Goal: Find specific page/section: Find specific page/section

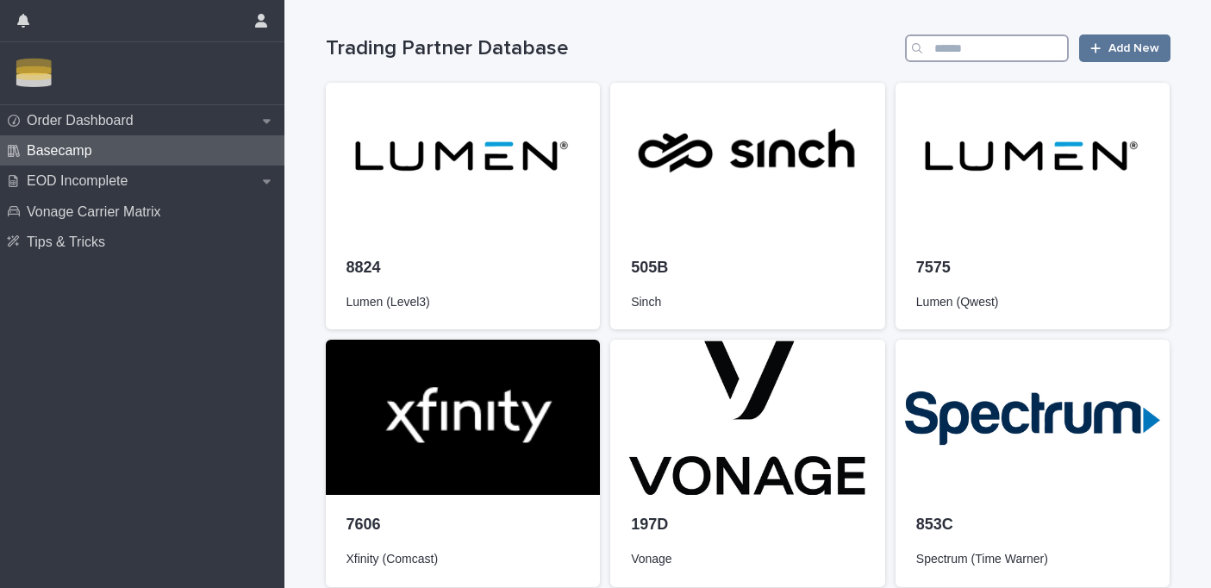
click at [941, 50] on input "Search" at bounding box center [987, 48] width 164 height 28
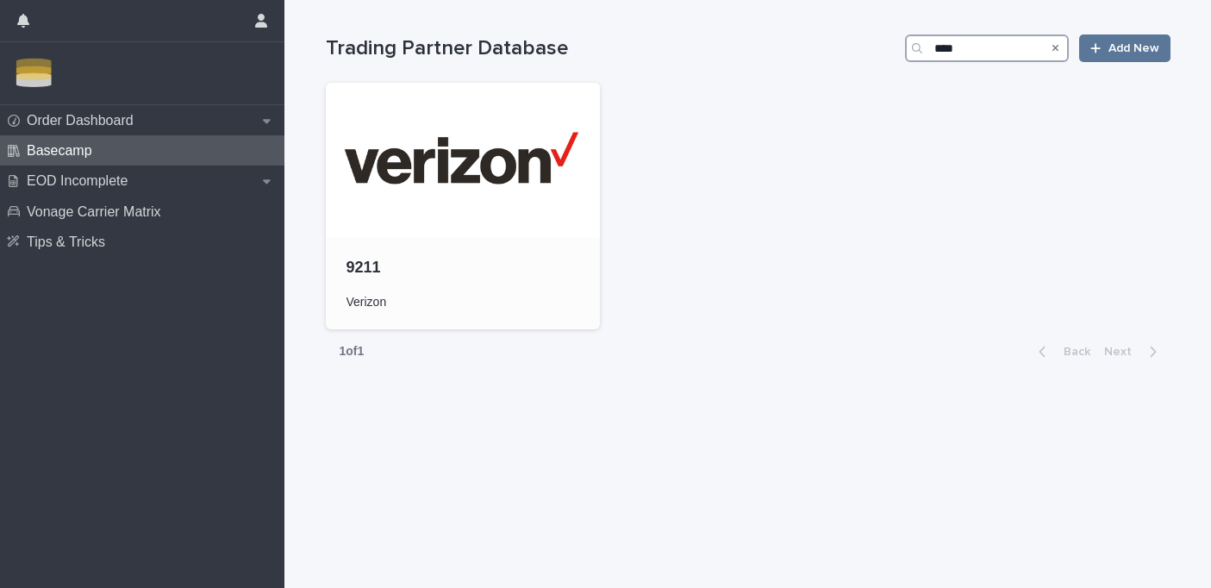
type input "****"
click at [458, 182] on div at bounding box center [463, 160] width 275 height 155
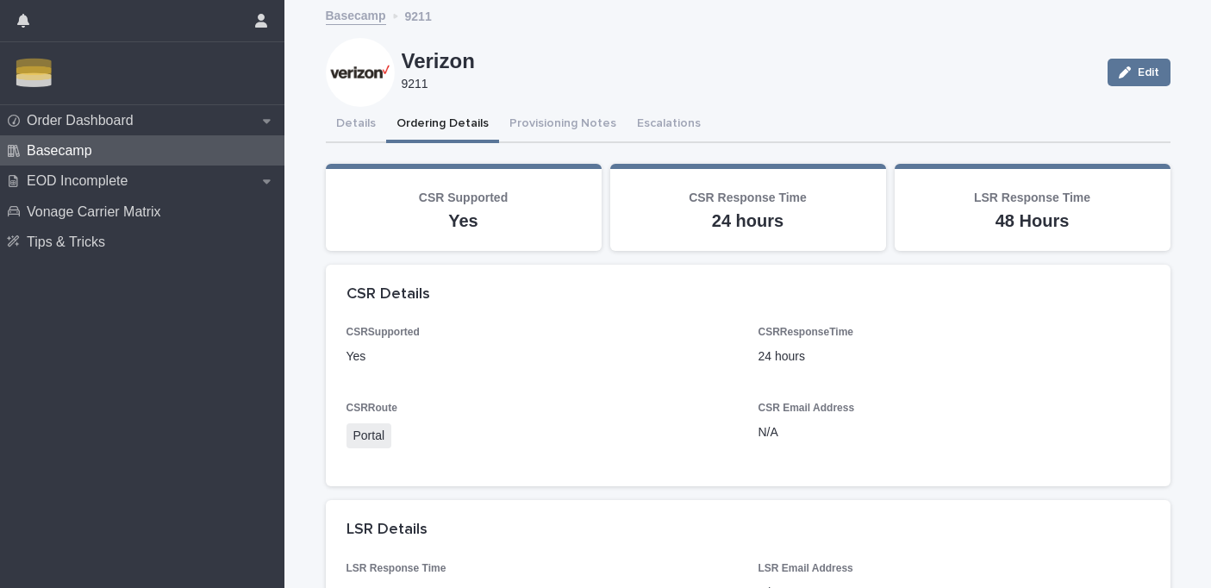
click at [430, 131] on button "Ordering Details" at bounding box center [442, 125] width 113 height 36
click at [347, 129] on button "Details" at bounding box center [356, 125] width 60 height 36
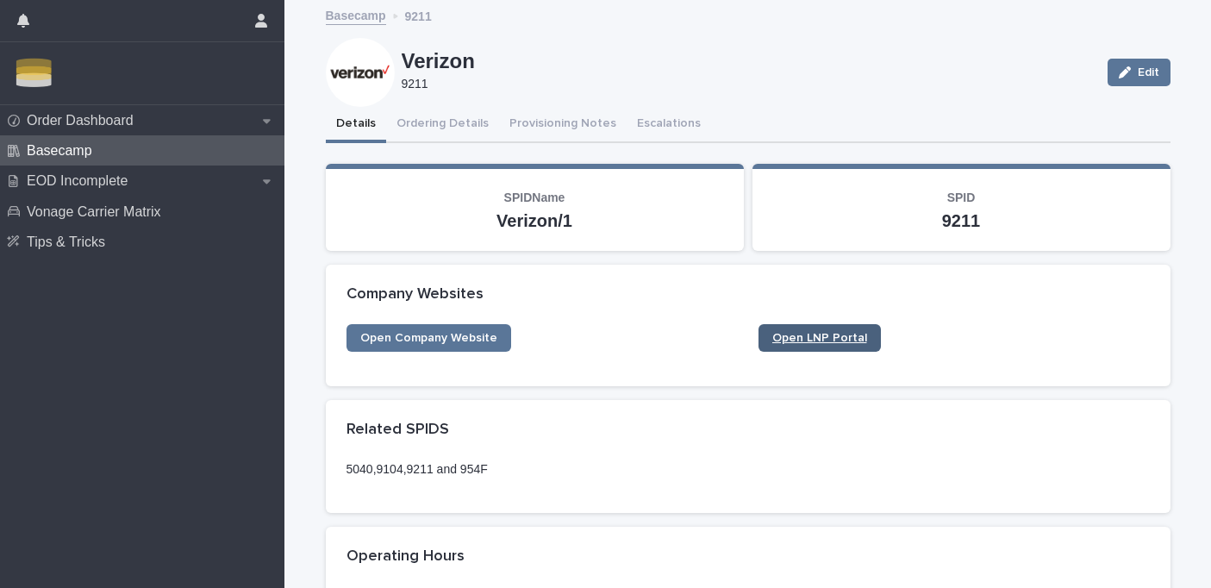
click at [777, 325] on link "Open LNP Portal" at bounding box center [820, 338] width 122 height 28
